Goal: Task Accomplishment & Management: Use online tool/utility

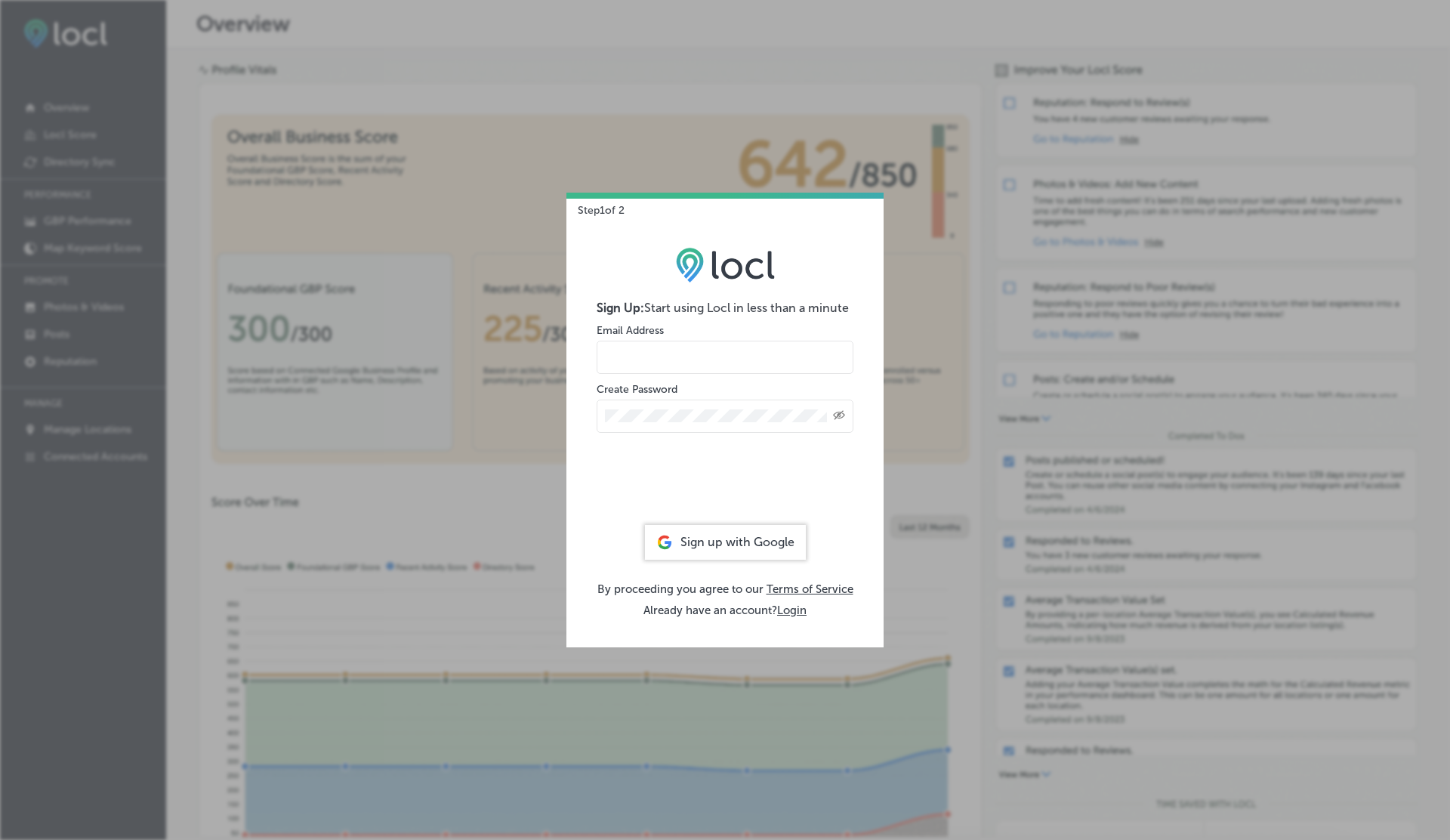
click at [792, 607] on button "Login" at bounding box center [792, 609] width 30 height 13
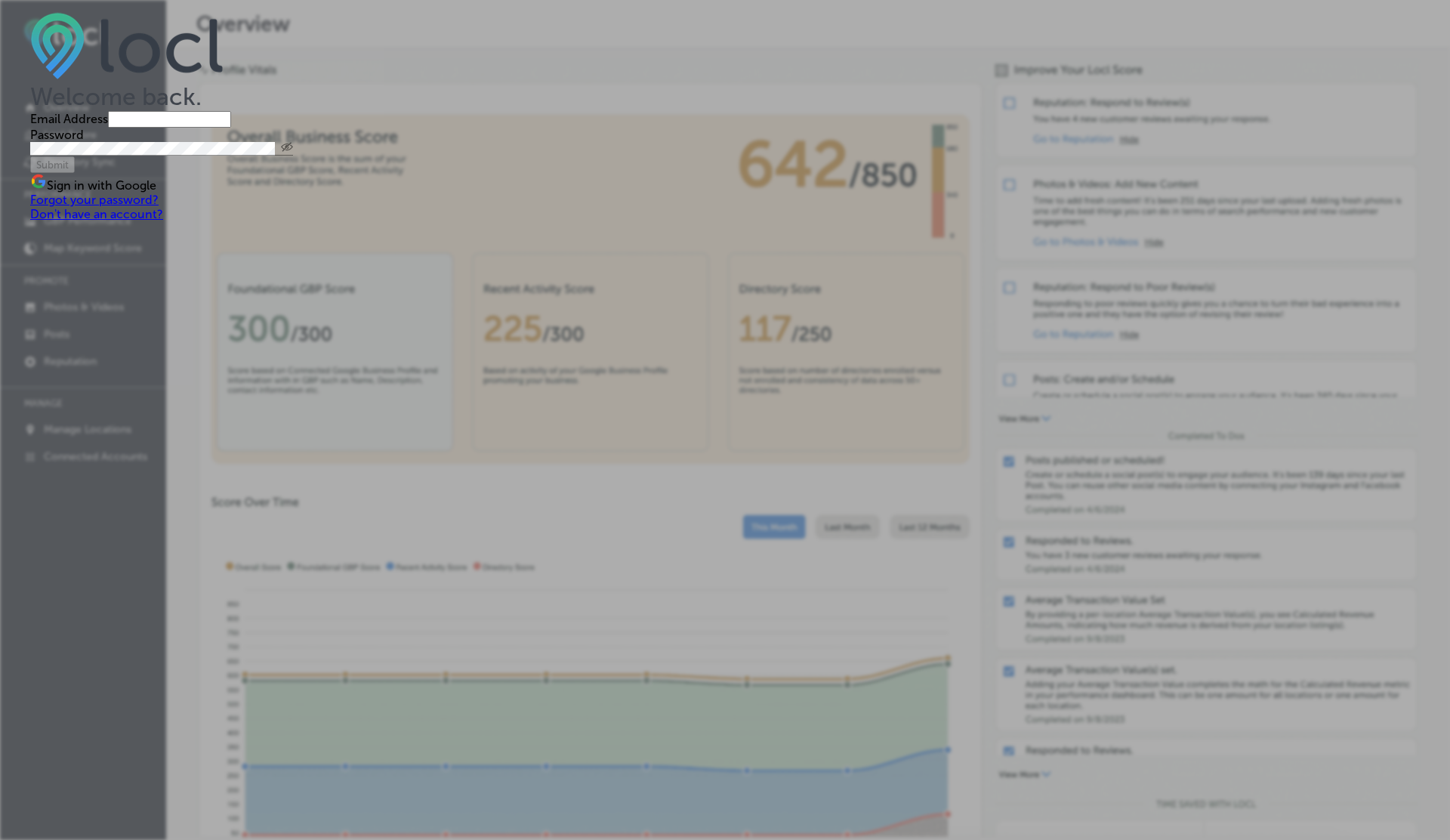
click at [232, 128] on input "email" at bounding box center [170, 119] width 123 height 17
type input "[EMAIL_ADDRESS][DOMAIN_NAME]"
click at [30, 156] on button "Submit" at bounding box center [53, 164] width 45 height 17
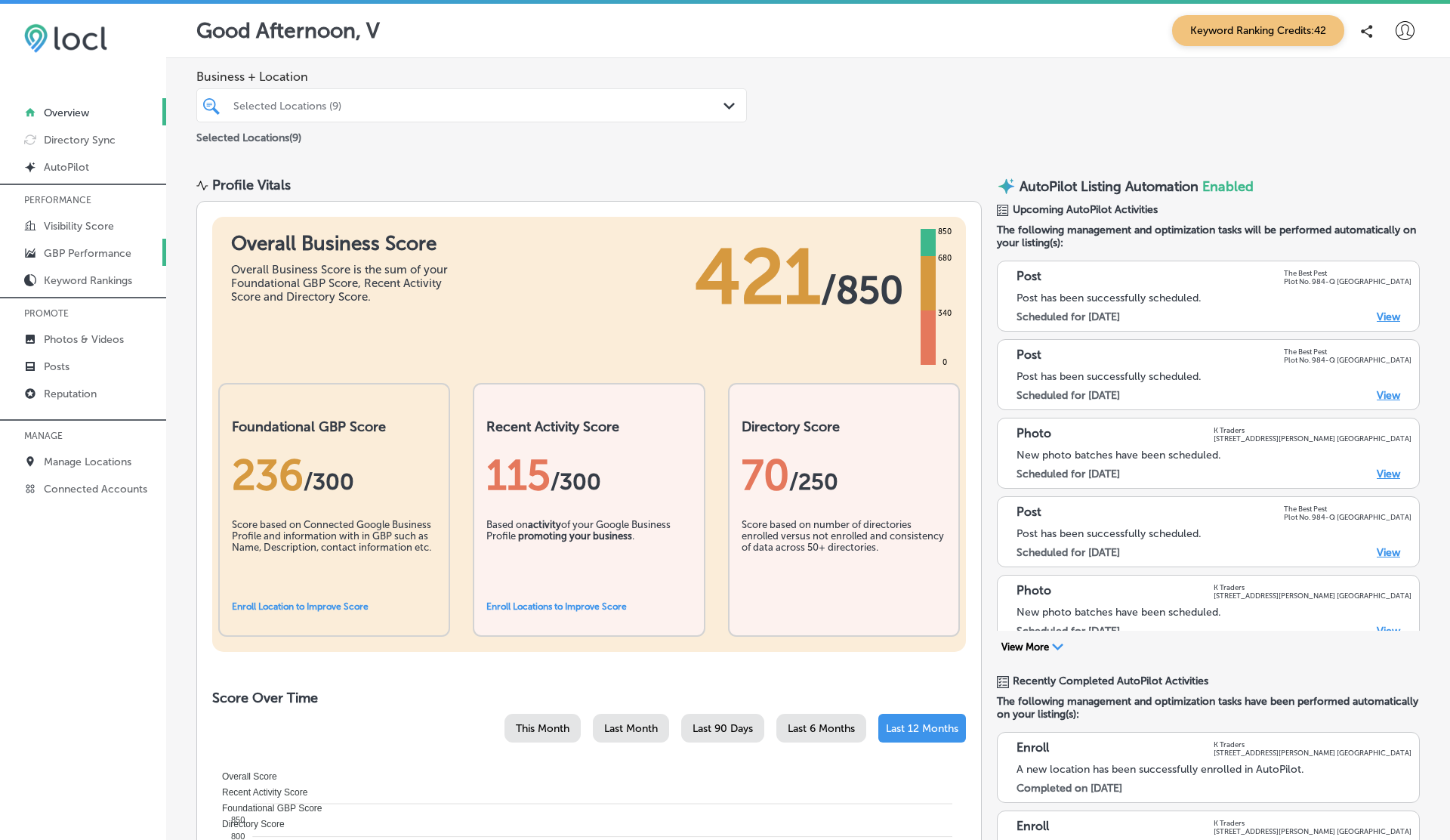
click at [85, 244] on link "GBP Performance" at bounding box center [83, 252] width 166 height 27
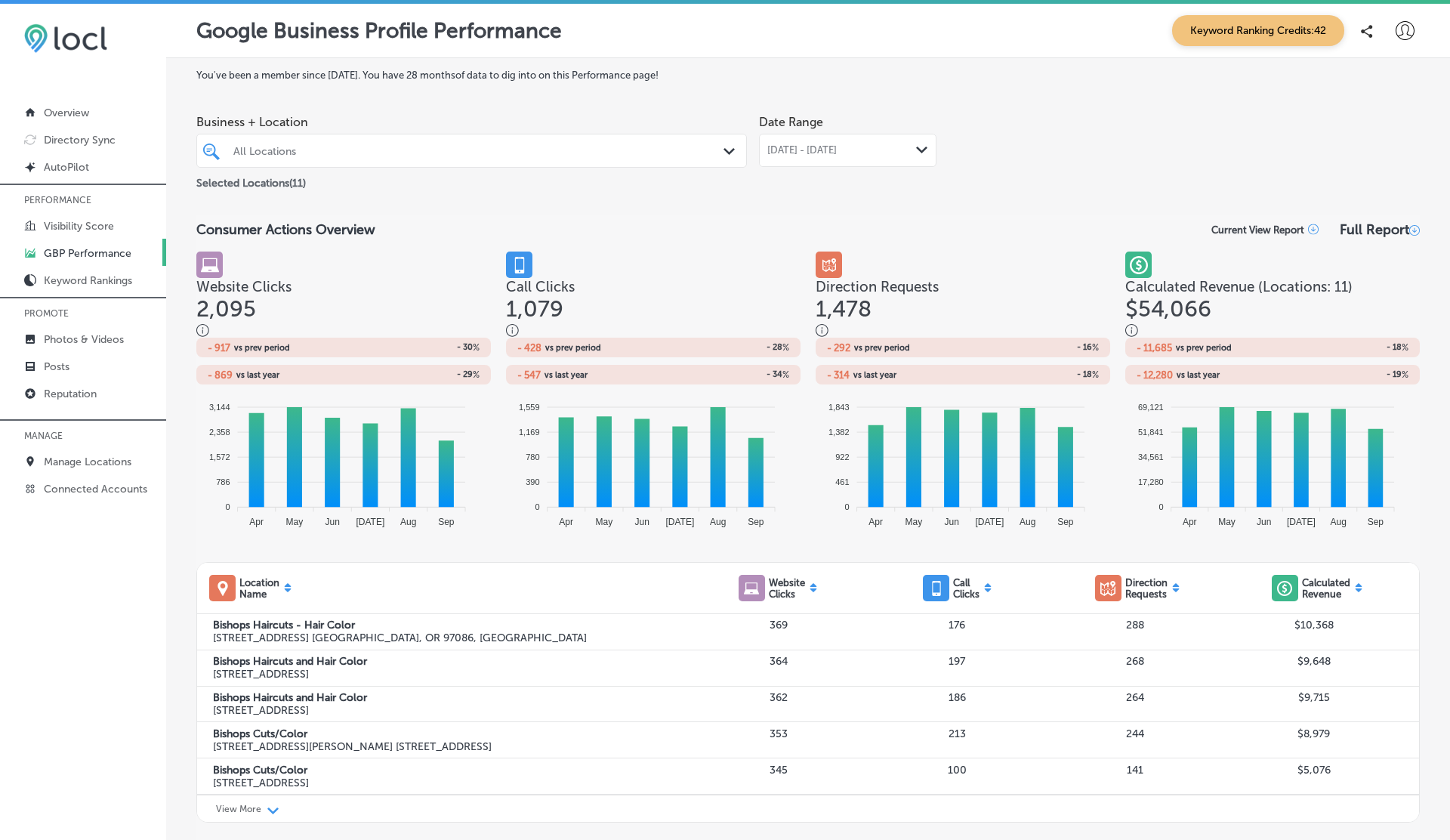
click at [799, 157] on div "[DATE] - [DATE] Path Created with Sketch." at bounding box center [847, 150] width 178 height 33
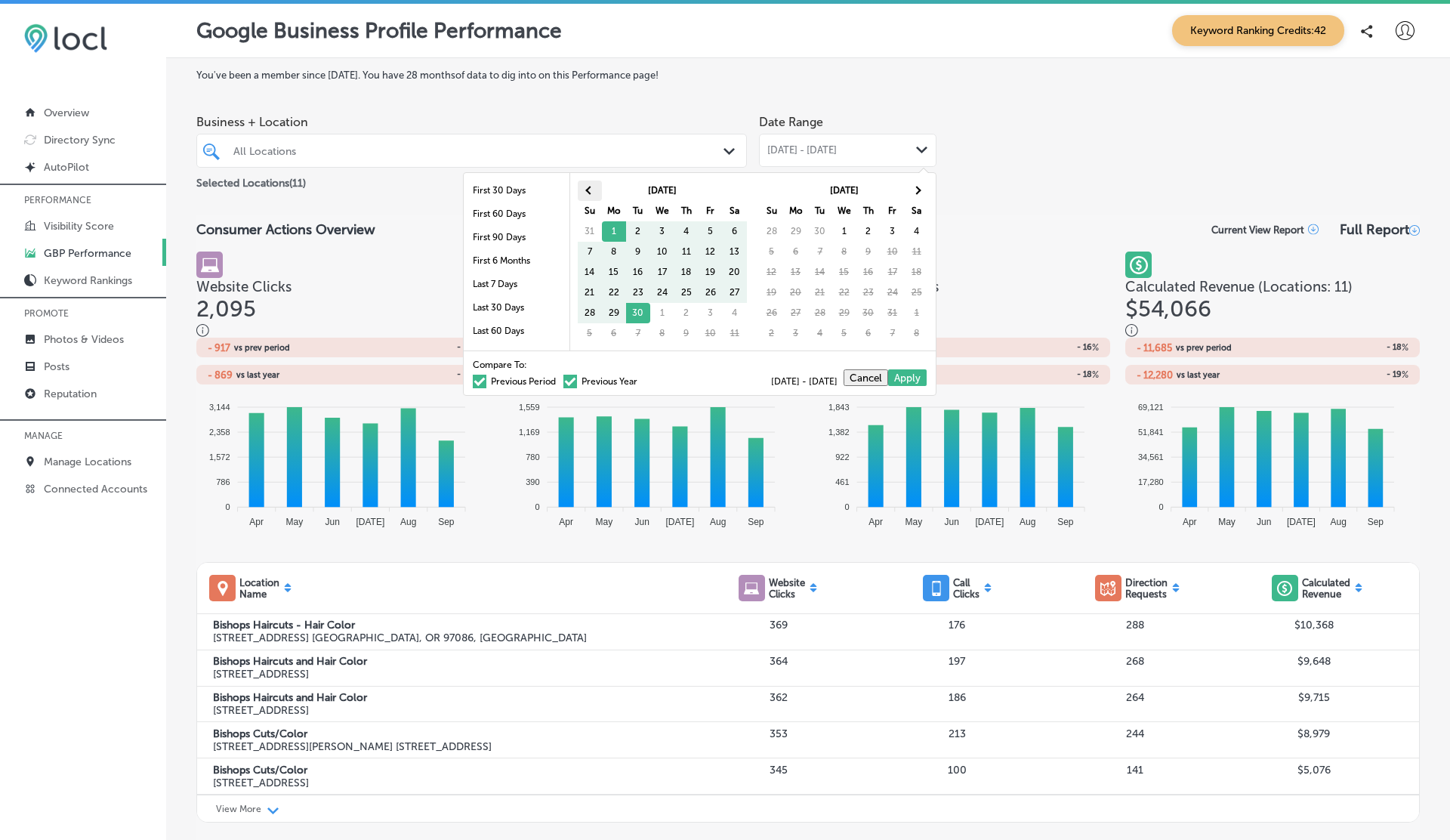
click at [593, 193] on th at bounding box center [589, 190] width 24 height 21
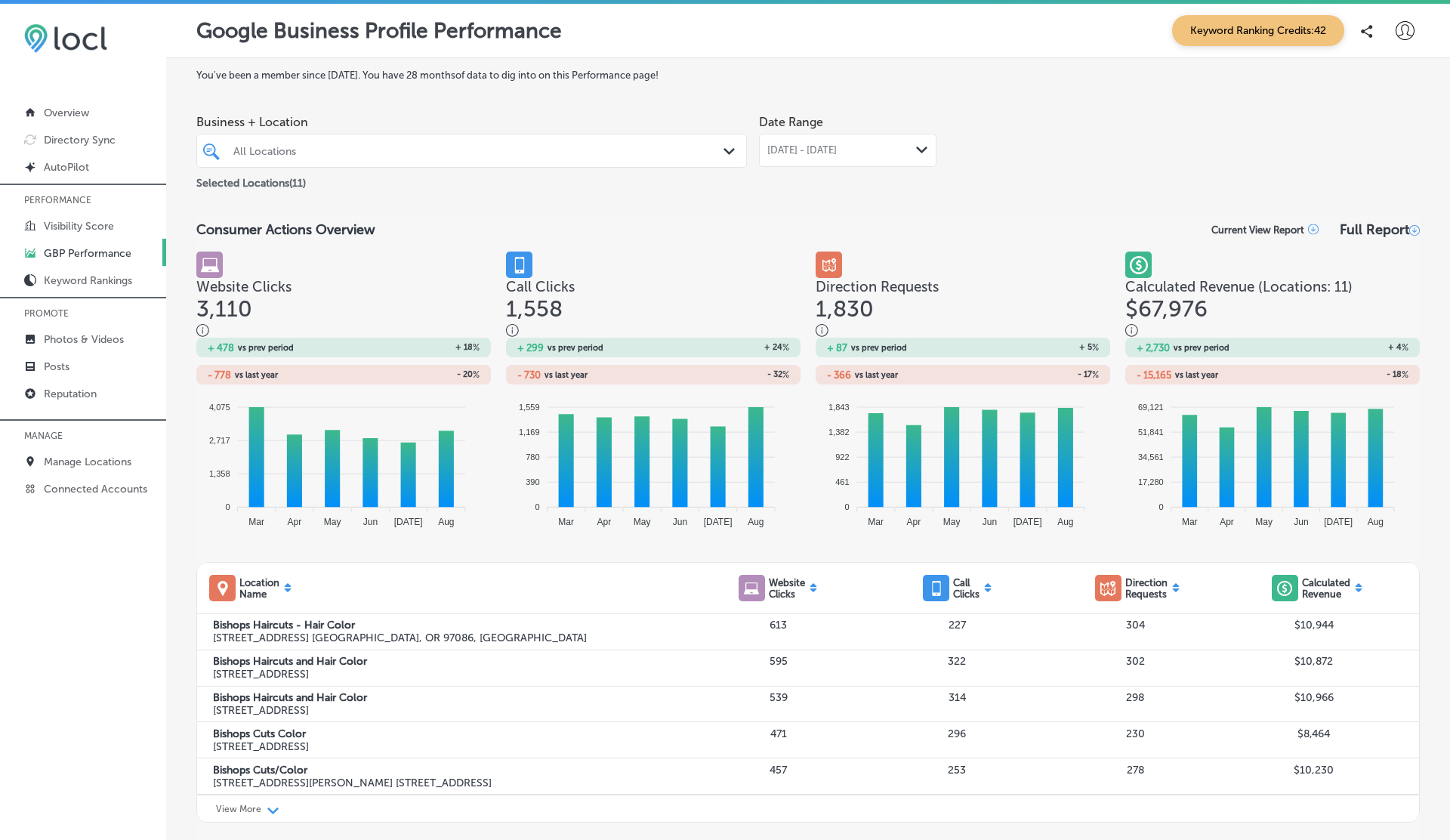
click at [805, 146] on span "[DATE] - [DATE]" at bounding box center [803, 150] width 70 height 13
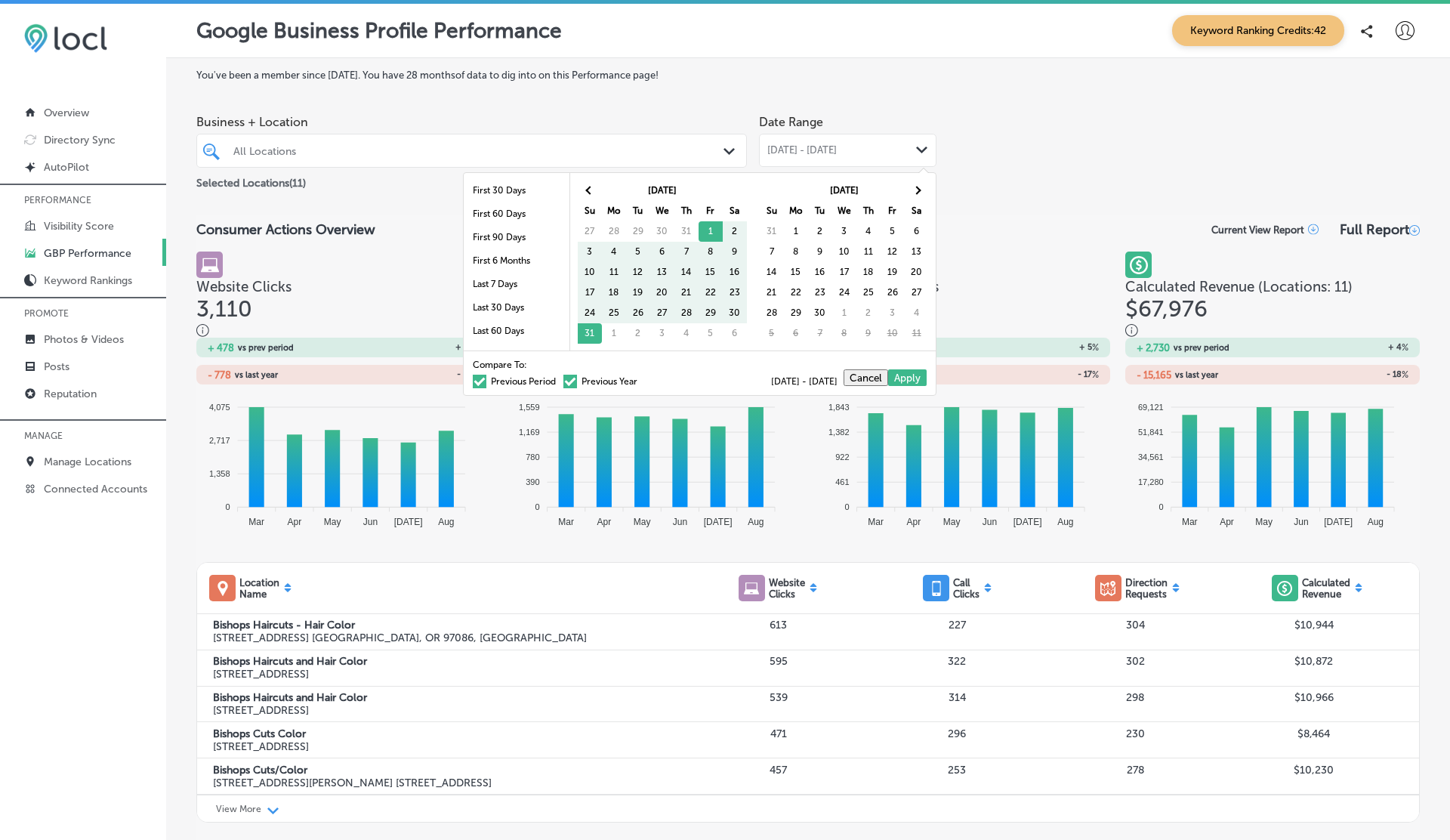
click at [1017, 129] on div "Business + Location All Locations Path Created with Sketch. Selected Locations …" at bounding box center [808, 149] width 1224 height 85
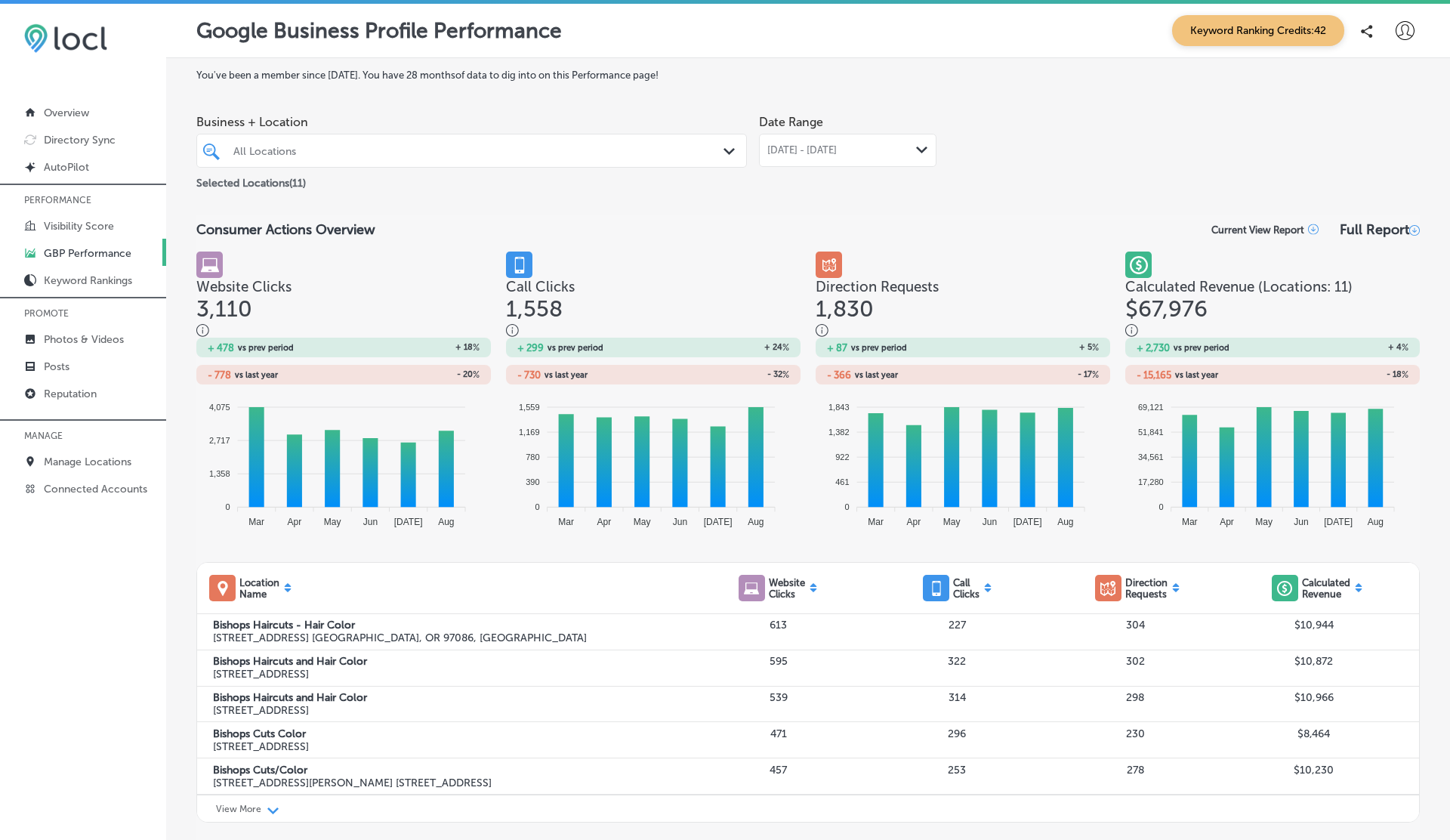
click at [628, 141] on div at bounding box center [447, 150] width 432 height 21
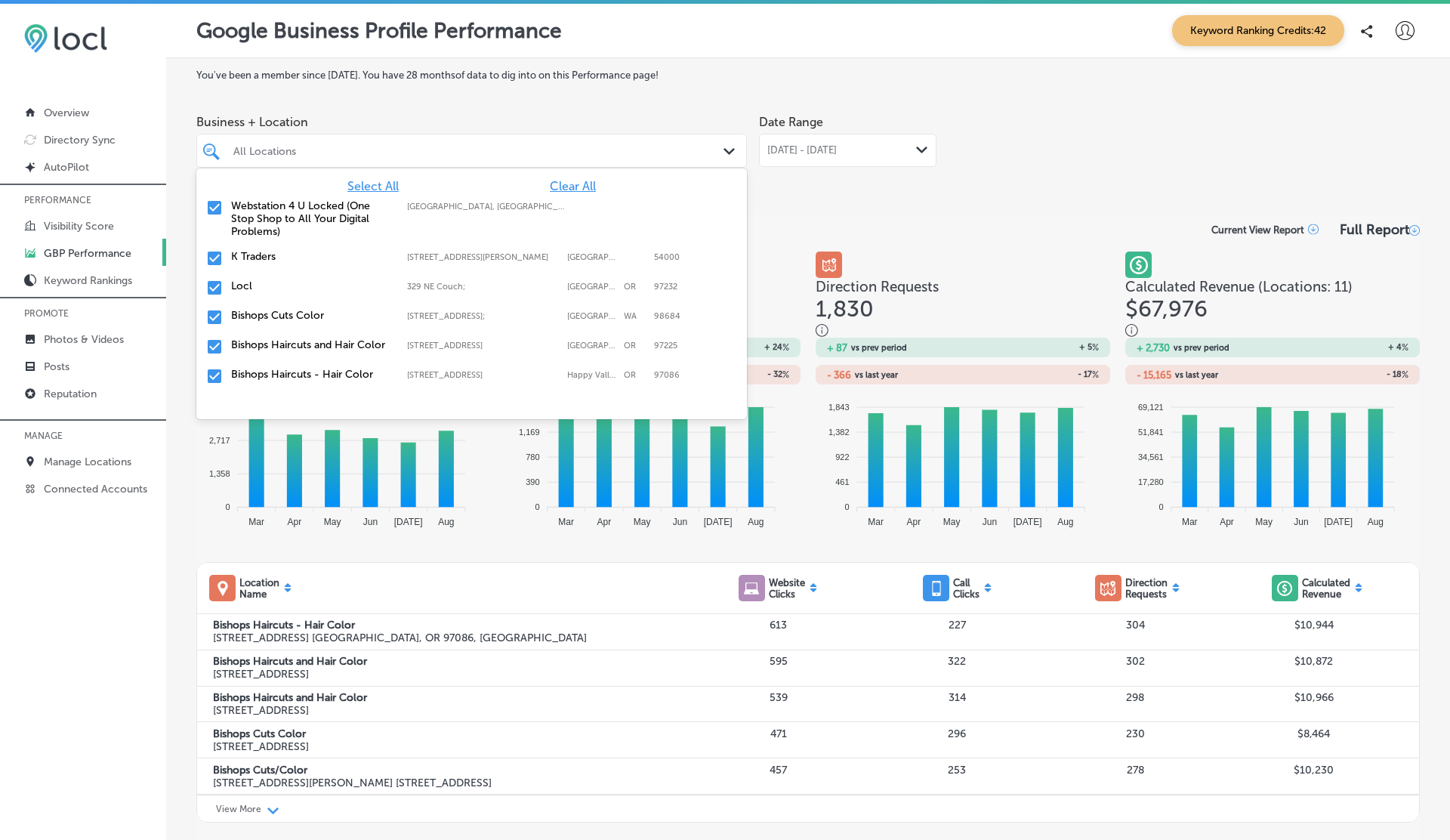
click at [569, 187] on span "Clear All" at bounding box center [573, 186] width 46 height 14
click at [290, 309] on label "Bishops Cuts Color" at bounding box center [312, 315] width 161 height 13
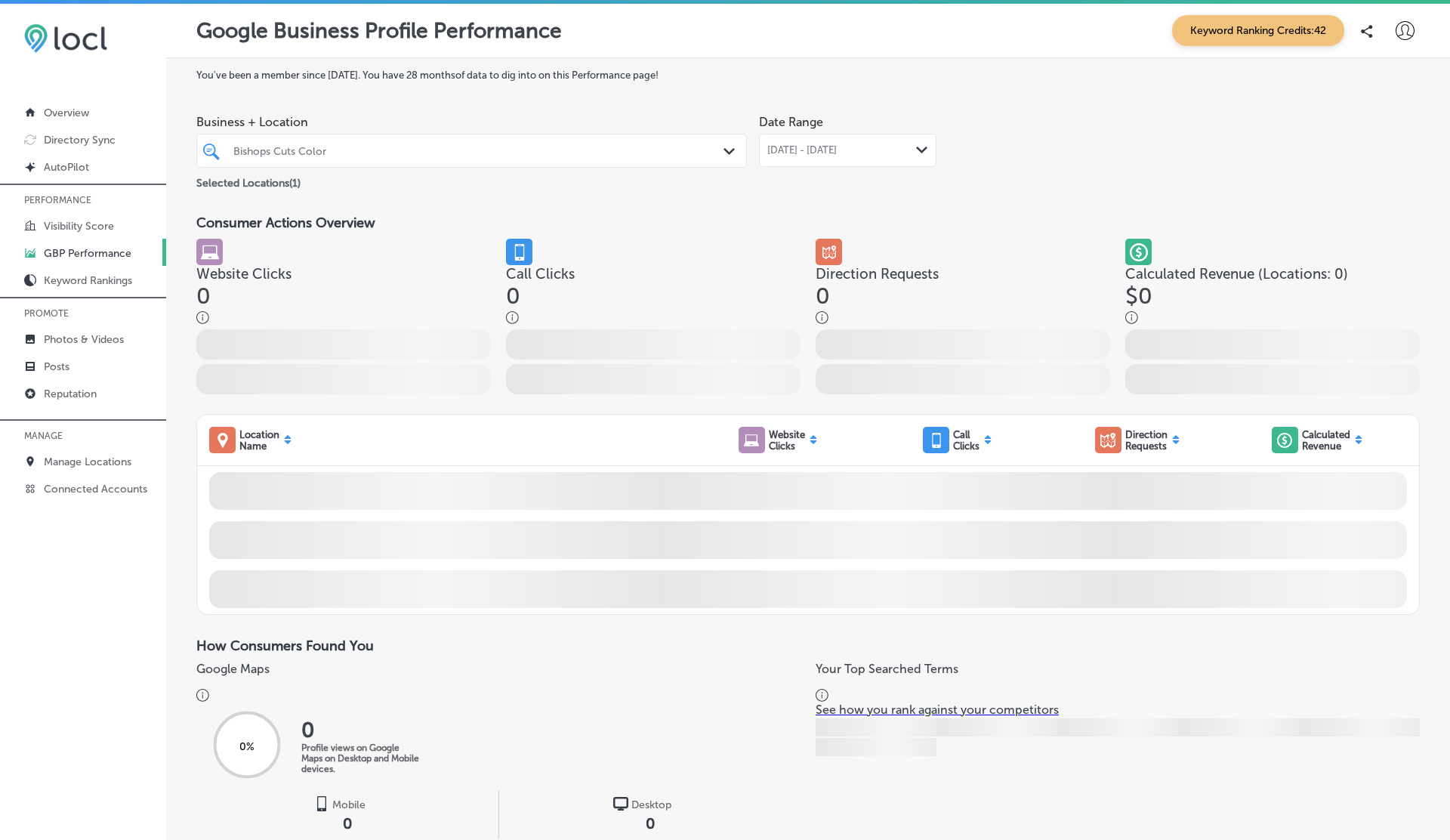
click at [977, 222] on div "Consumer Actions Overview" at bounding box center [808, 223] width 1224 height 17
